Goal: Navigation & Orientation: Find specific page/section

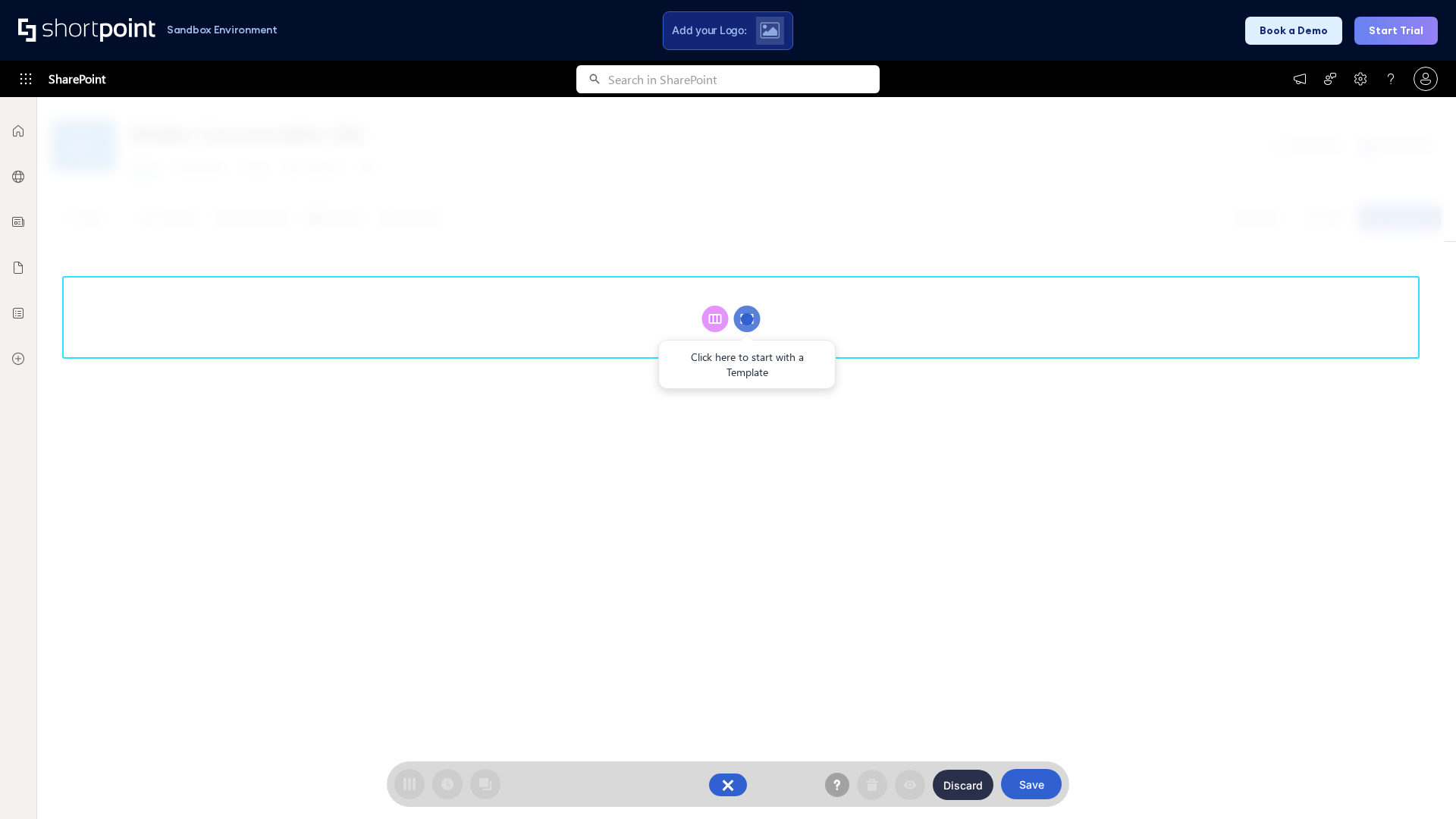
click at [746, 319] on circle at bounding box center [747, 319] width 27 height 27
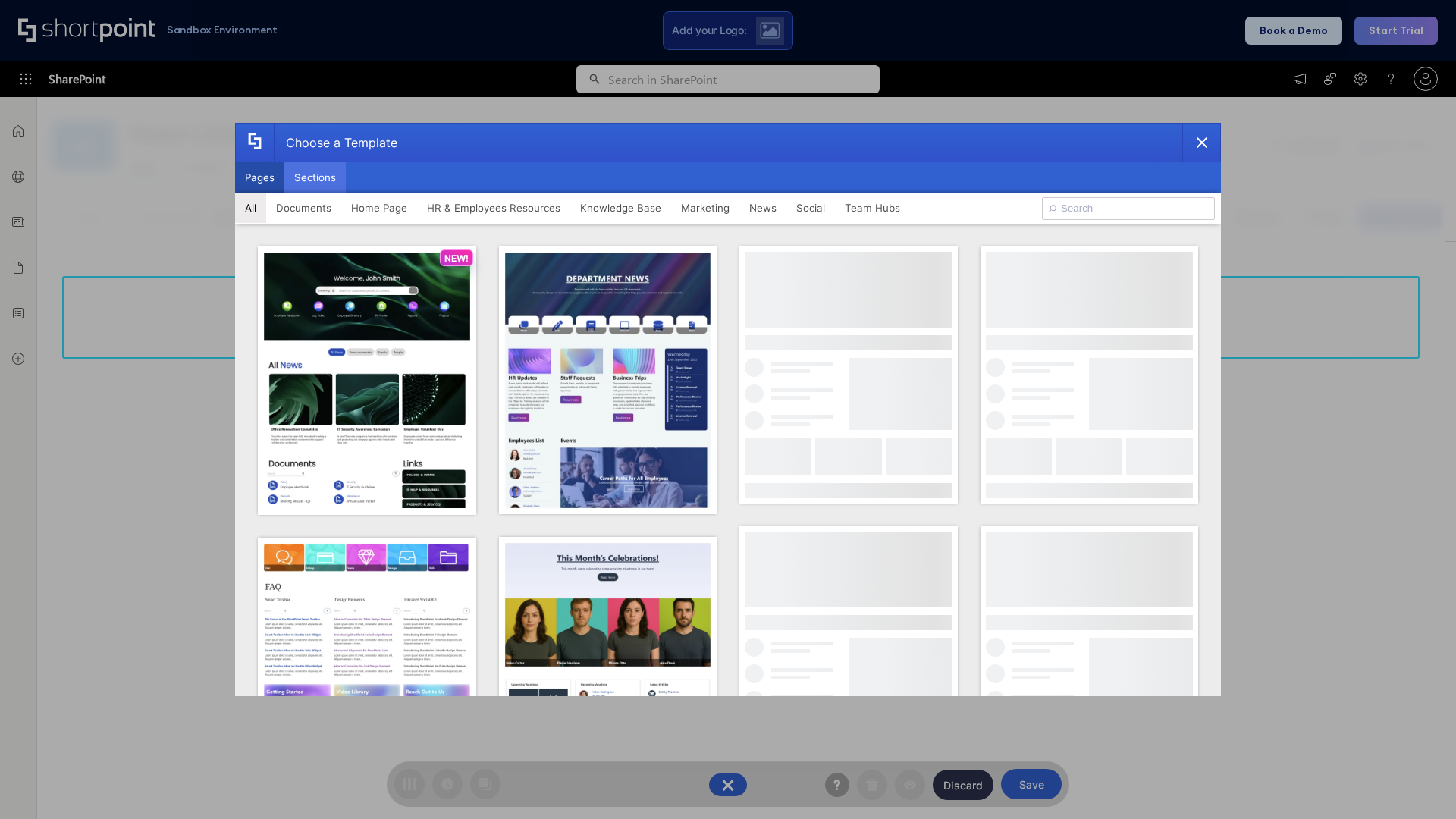
click at [315, 177] on button "Sections" at bounding box center [315, 177] width 62 height 30
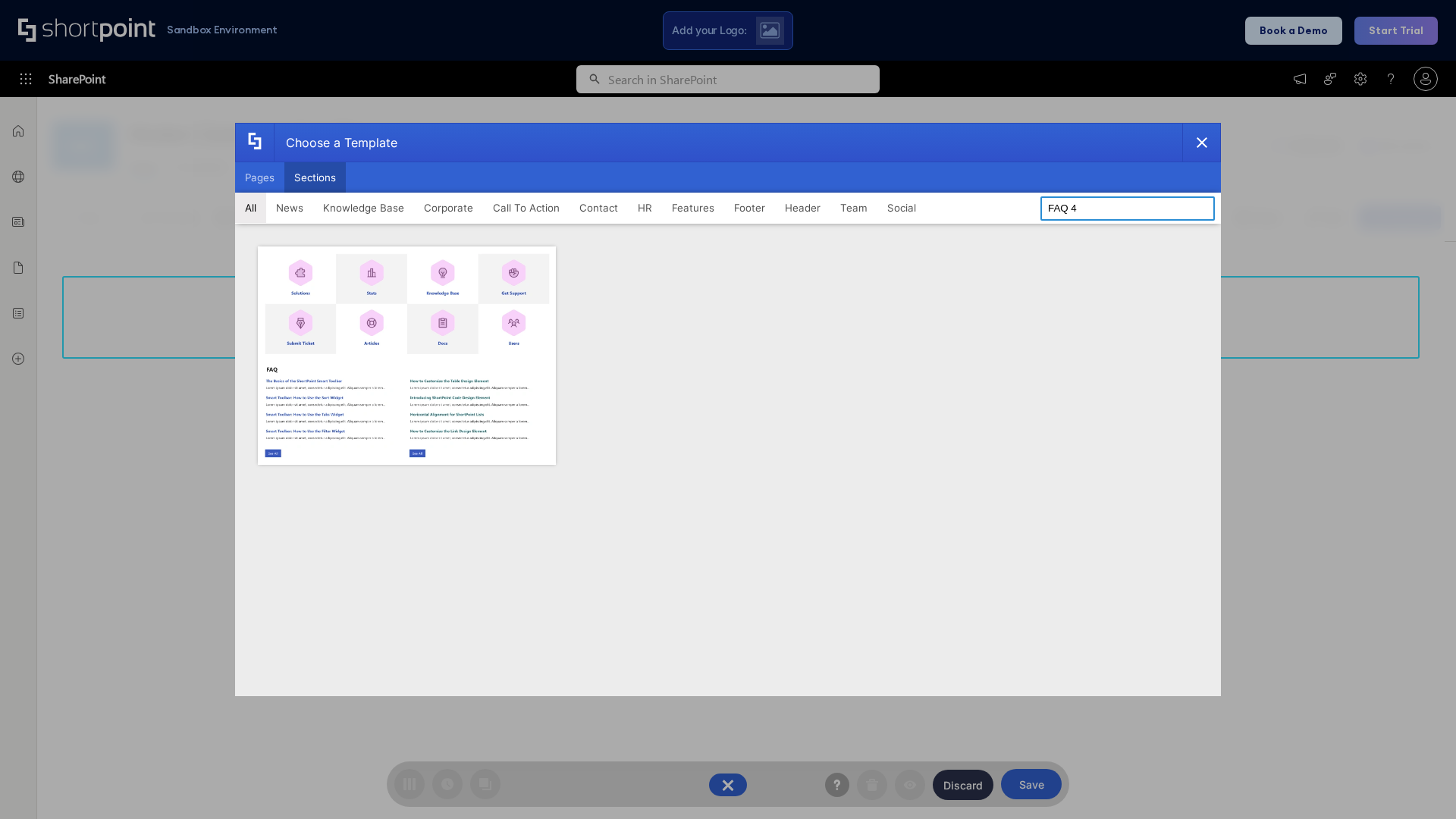
type input "FAQ 4"
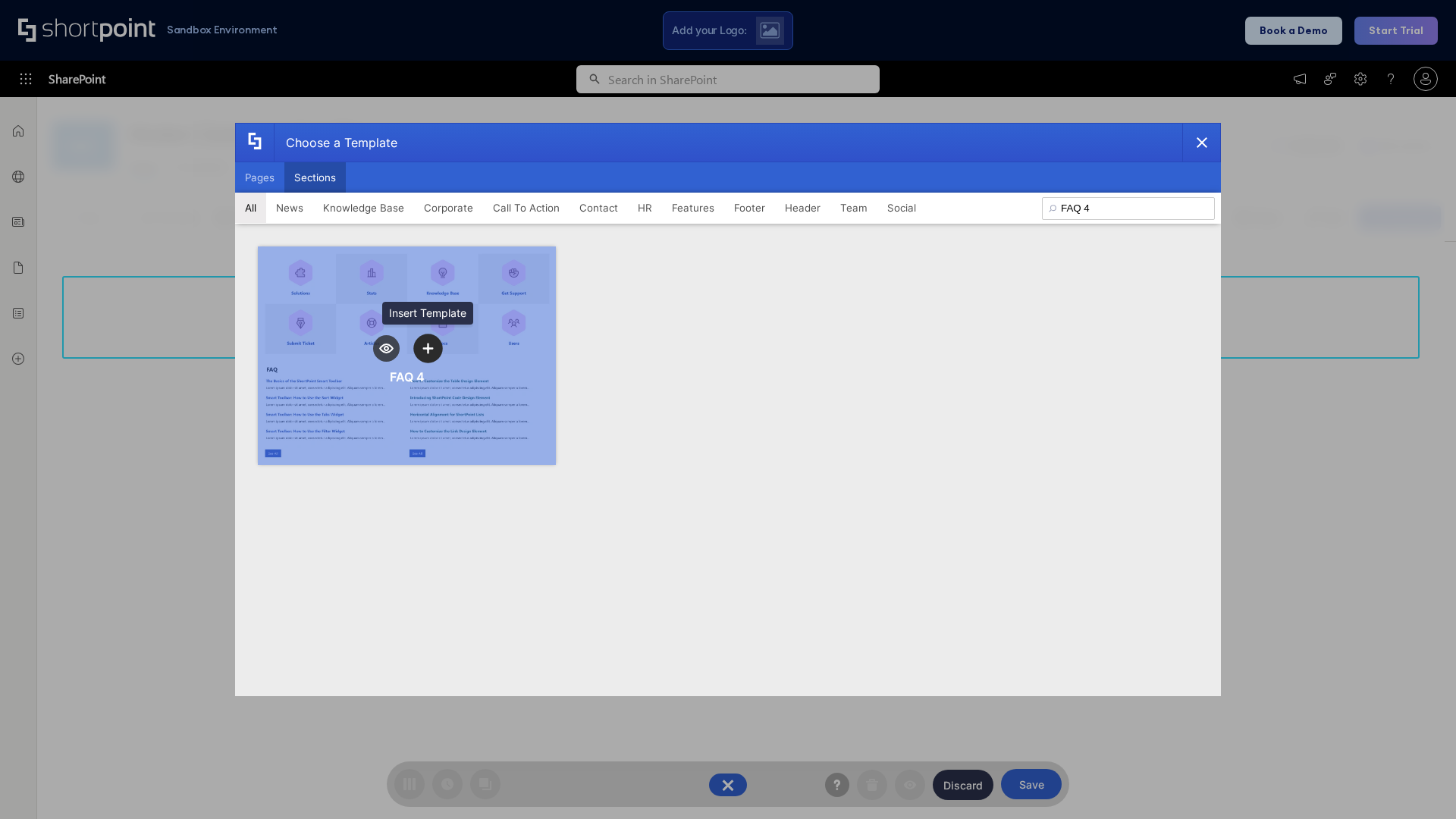
click at [428, 348] on icon "template selector" at bounding box center [428, 348] width 11 height 11
